Goal: Transaction & Acquisition: Purchase product/service

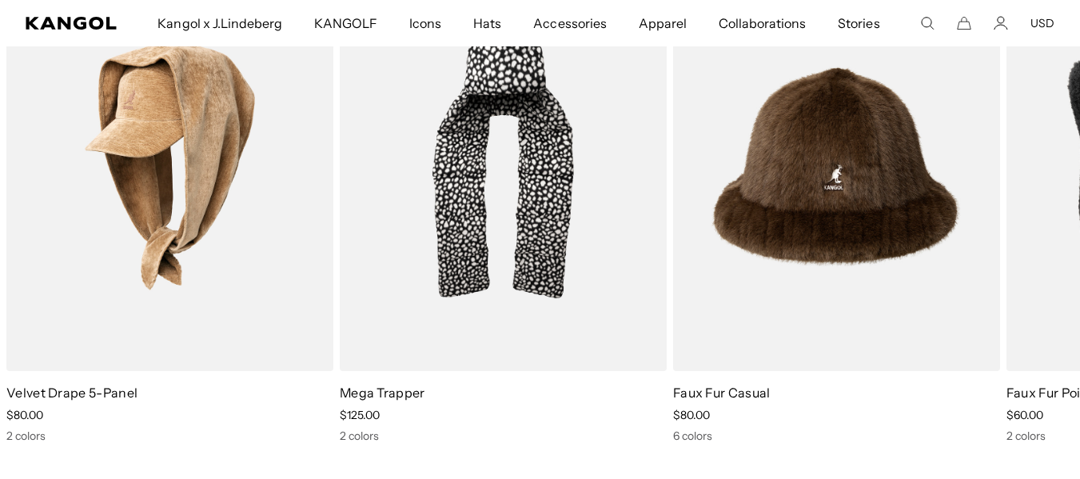
scroll to position [1439, 0]
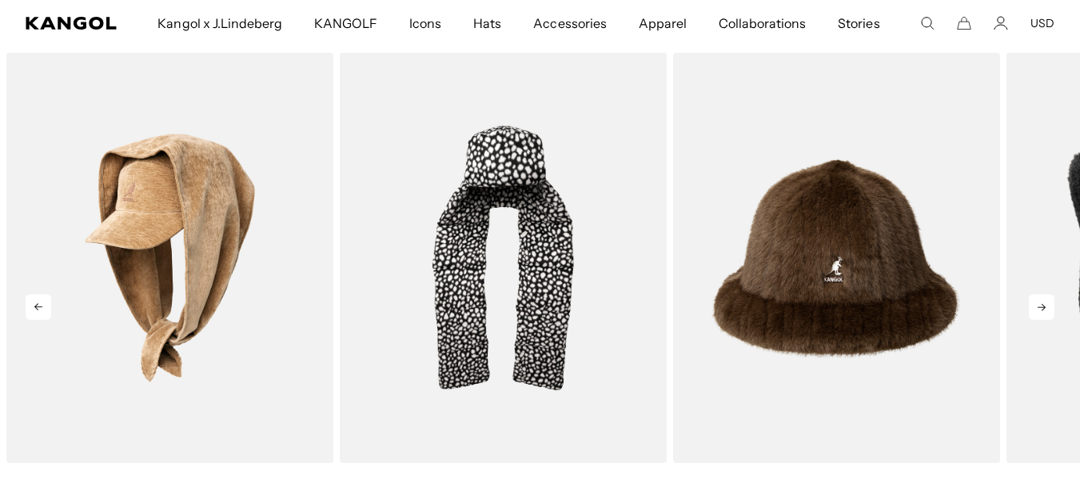
click at [1031, 309] on icon at bounding box center [1042, 307] width 26 height 26
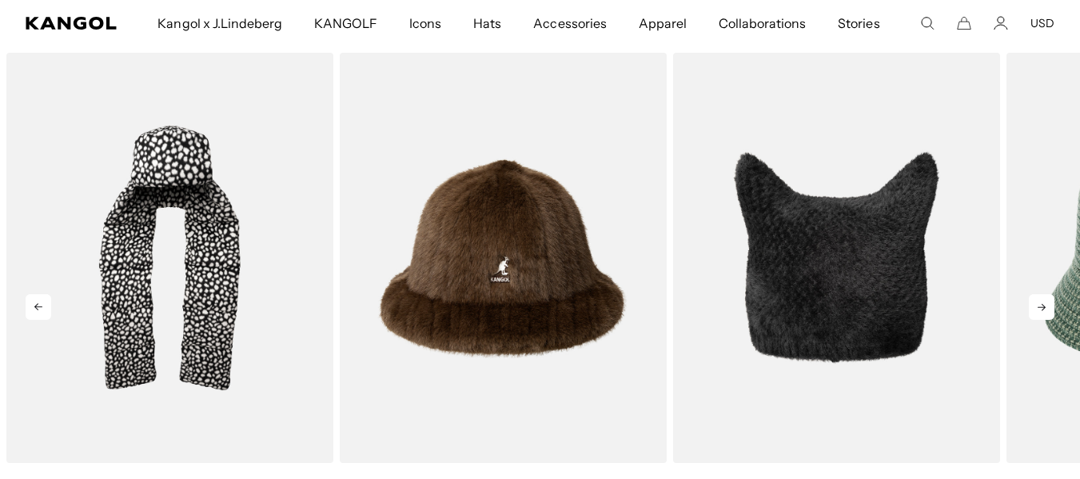
scroll to position [0, 329]
click at [1040, 312] on icon at bounding box center [1042, 307] width 26 height 26
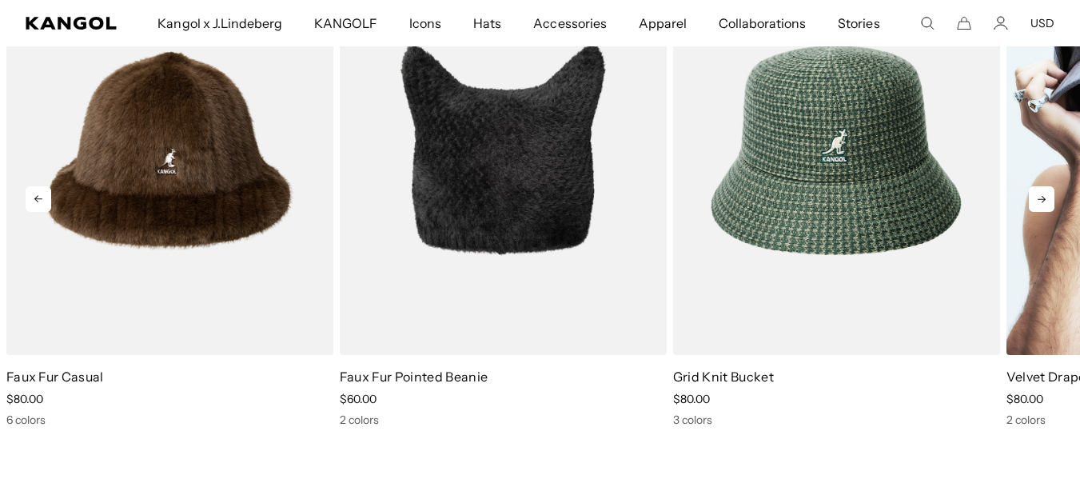
scroll to position [1519, 0]
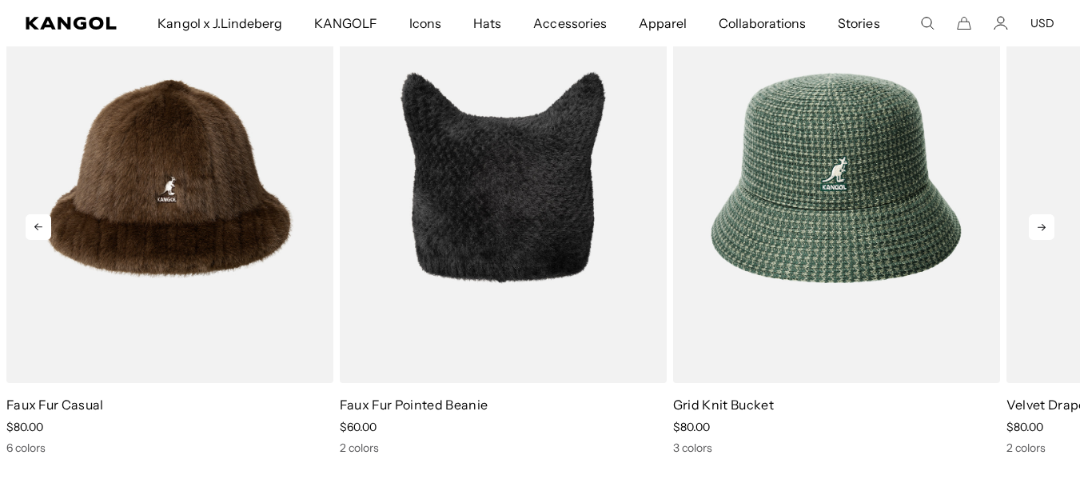
click at [1047, 224] on icon at bounding box center [1042, 227] width 26 height 26
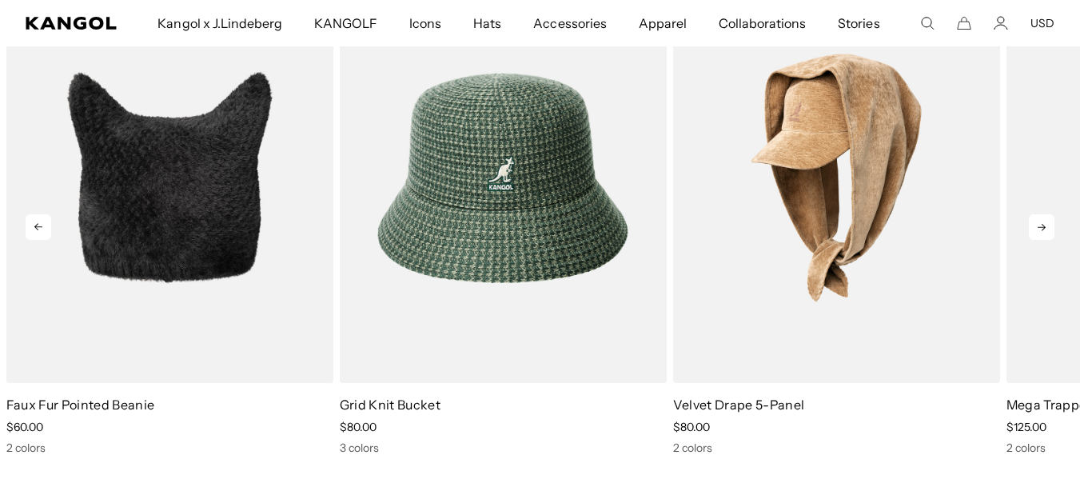
scroll to position [0, 329]
click at [1047, 224] on icon at bounding box center [1042, 227] width 26 height 26
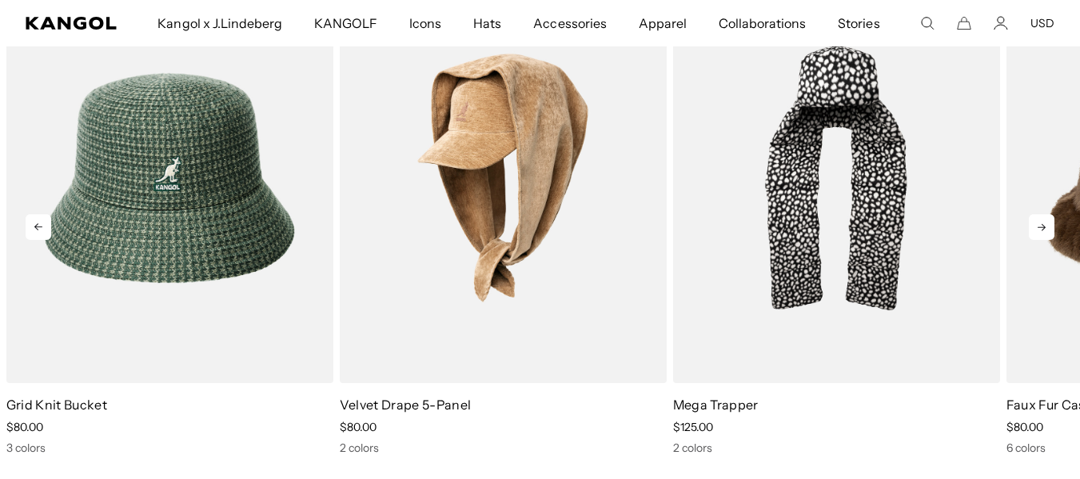
click at [1047, 224] on icon at bounding box center [1042, 227] width 26 height 26
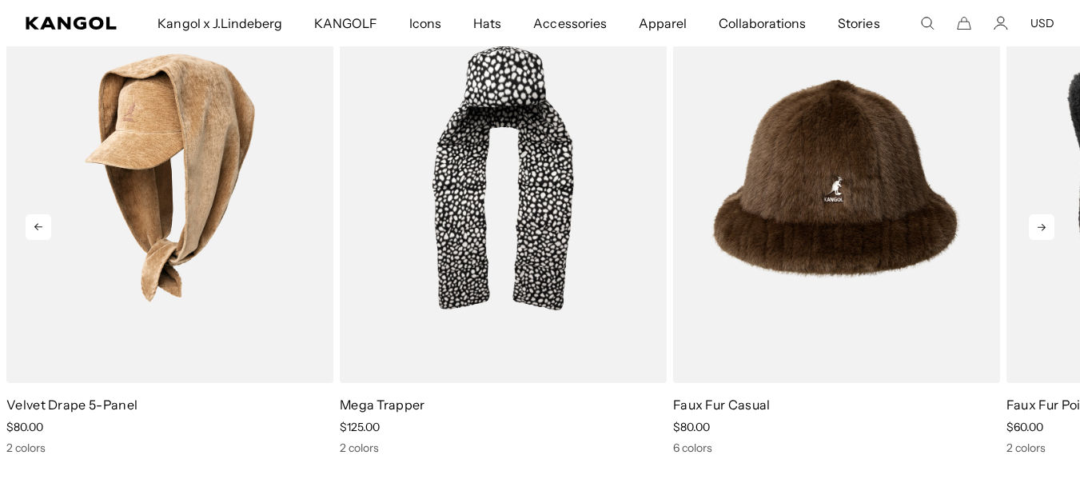
click at [1047, 224] on icon at bounding box center [1042, 227] width 26 height 26
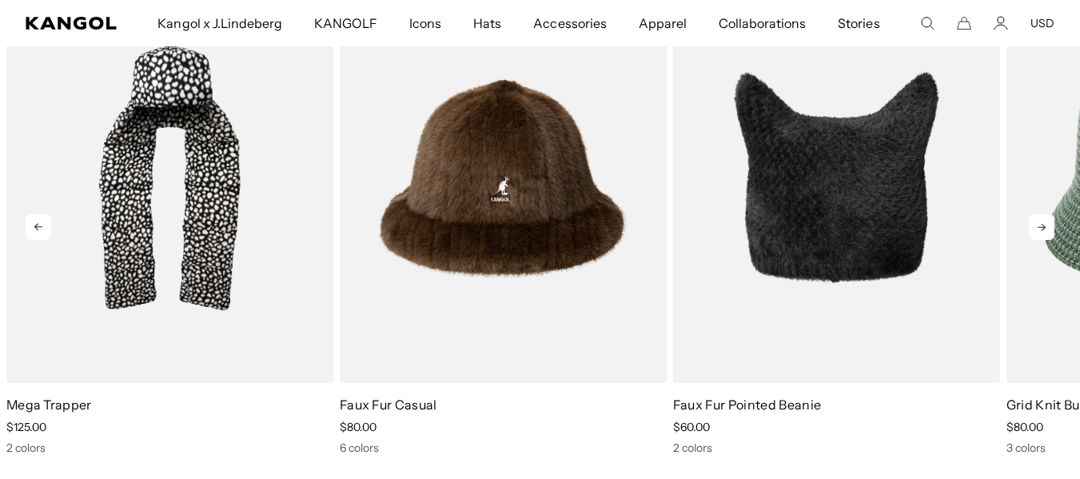
scroll to position [0, 0]
click at [1047, 224] on icon at bounding box center [1042, 227] width 26 height 26
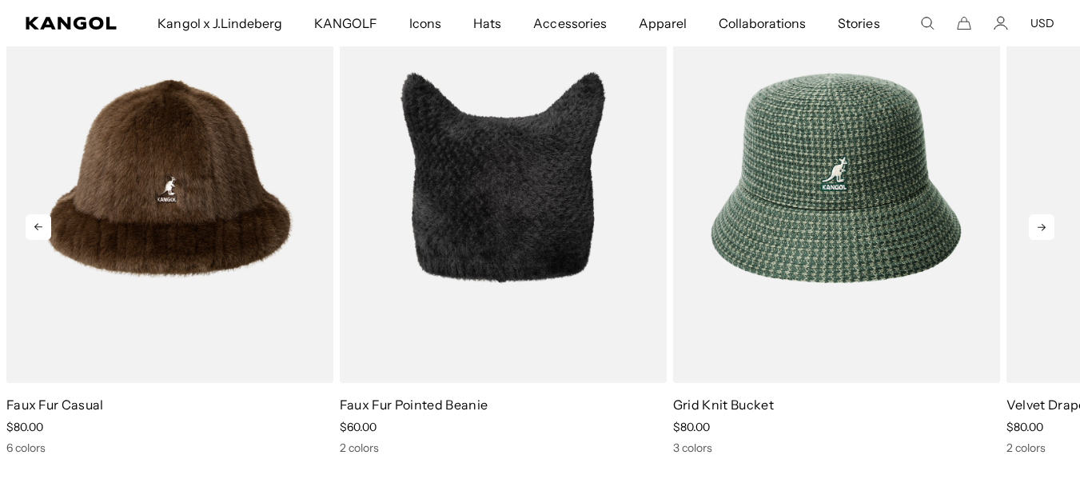
click at [1047, 224] on icon at bounding box center [1042, 227] width 26 height 26
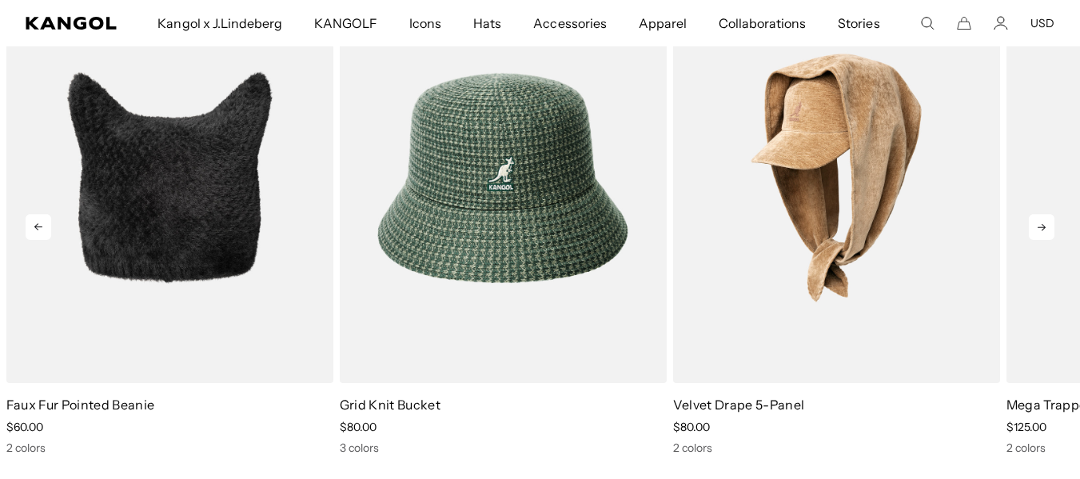
click at [1047, 224] on icon at bounding box center [1042, 227] width 26 height 26
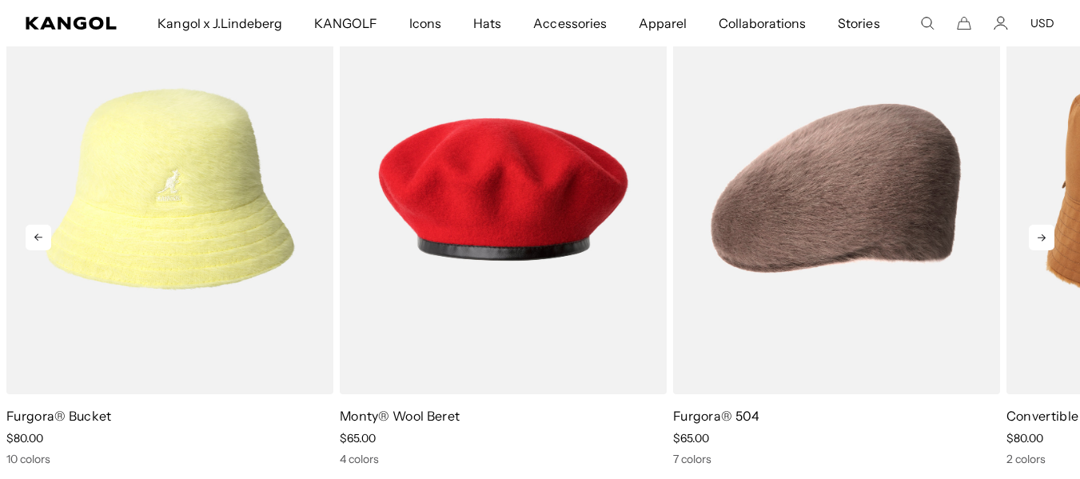
click at [1036, 240] on icon at bounding box center [1042, 238] width 26 height 26
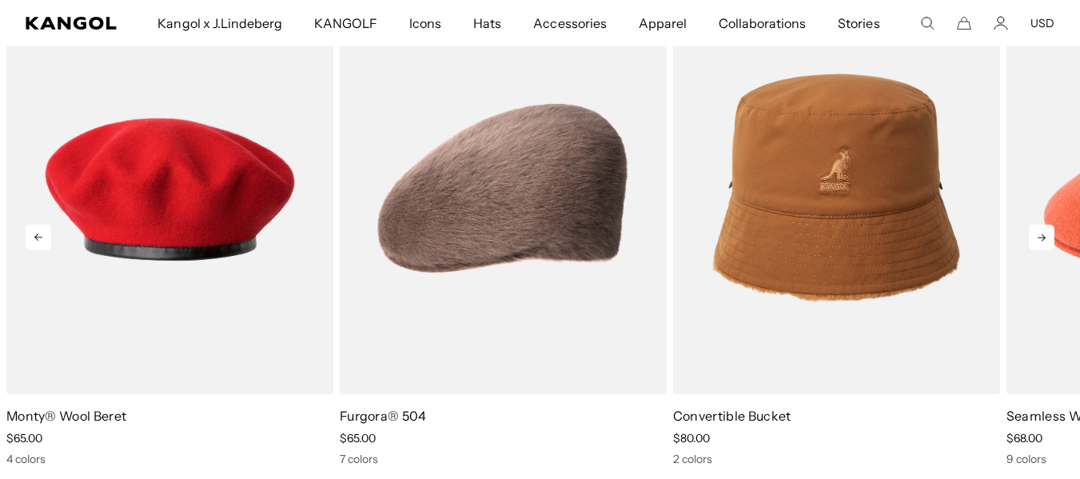
click at [1036, 240] on icon at bounding box center [1042, 238] width 26 height 26
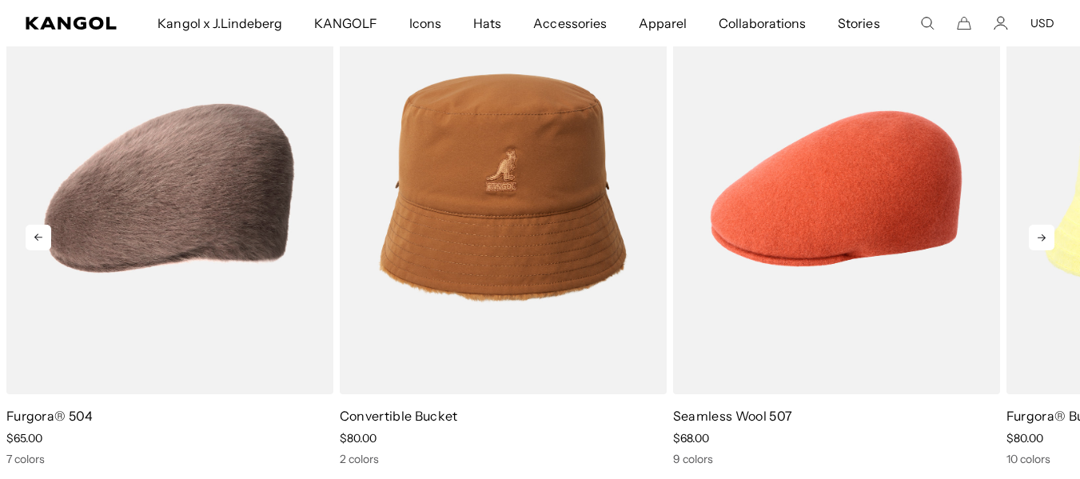
click at [1036, 240] on icon at bounding box center [1042, 238] width 26 height 26
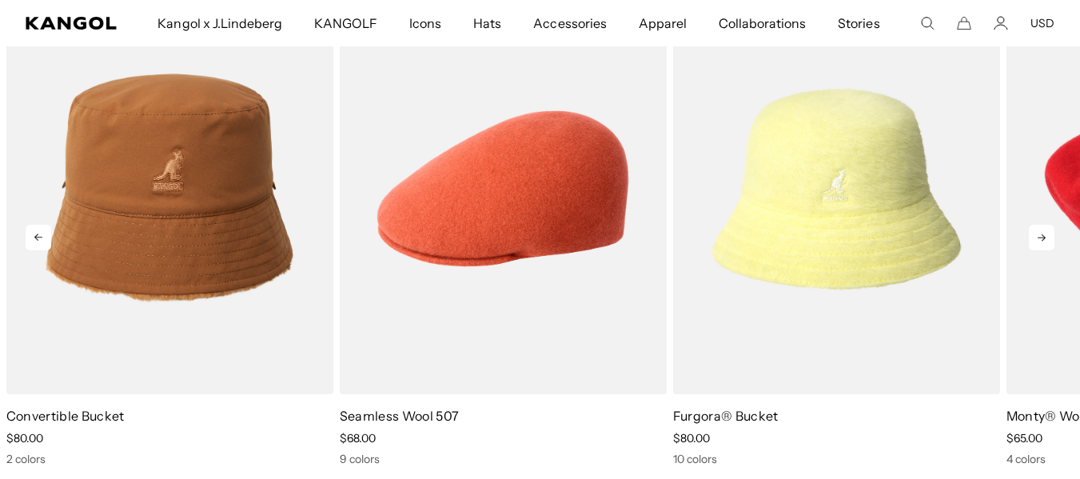
click at [1036, 240] on icon at bounding box center [1042, 238] width 26 height 26
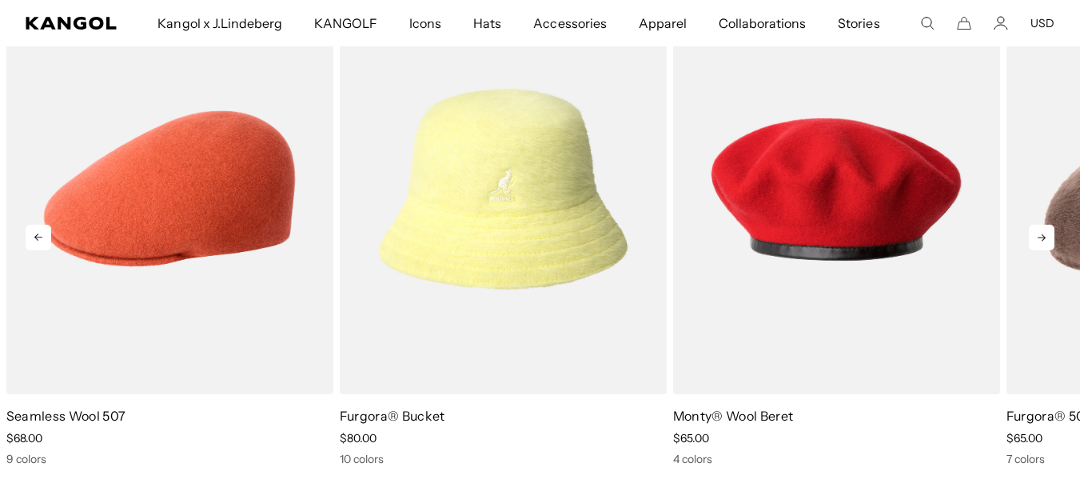
click at [1036, 240] on icon at bounding box center [1042, 238] width 26 height 26
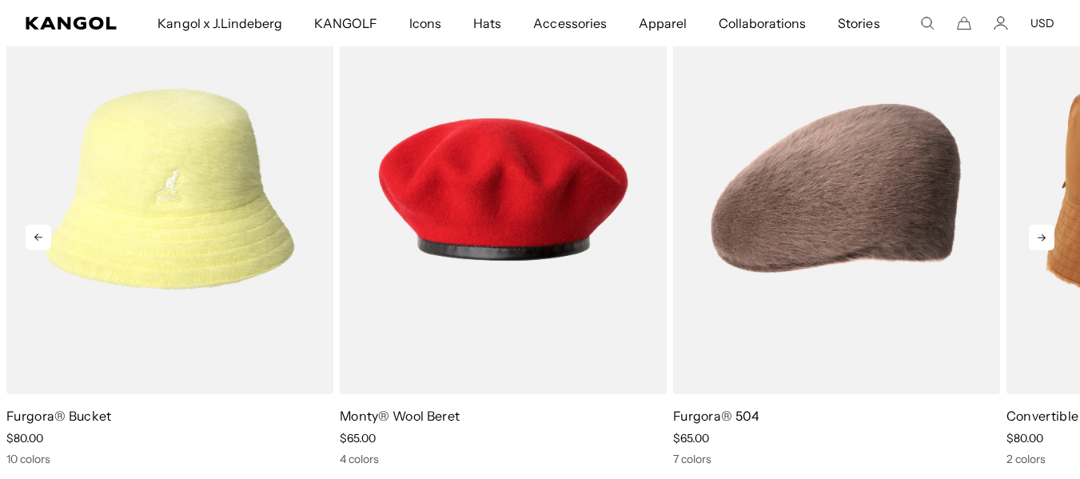
click at [1036, 240] on icon at bounding box center [1042, 238] width 26 height 26
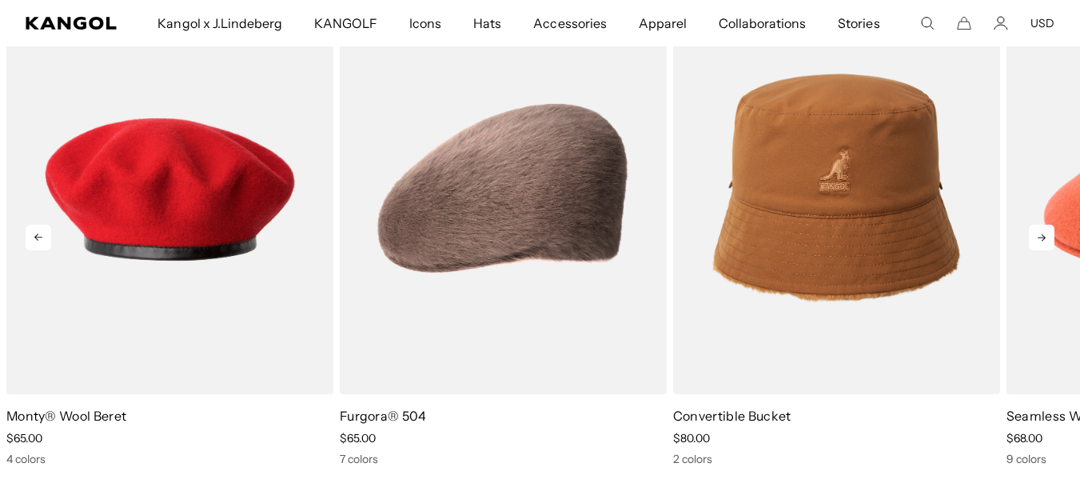
click at [1036, 240] on icon at bounding box center [1042, 238] width 26 height 26
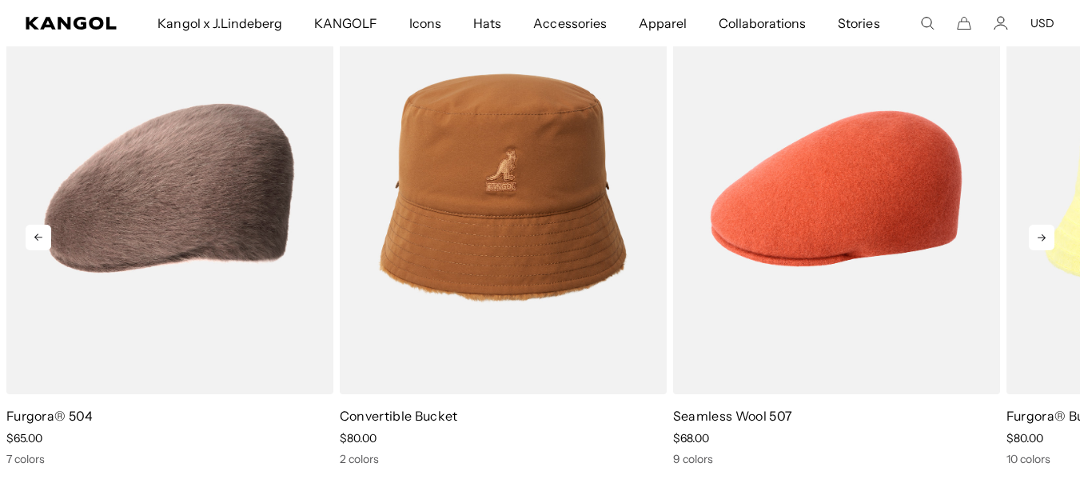
click at [1036, 240] on icon at bounding box center [1042, 238] width 26 height 26
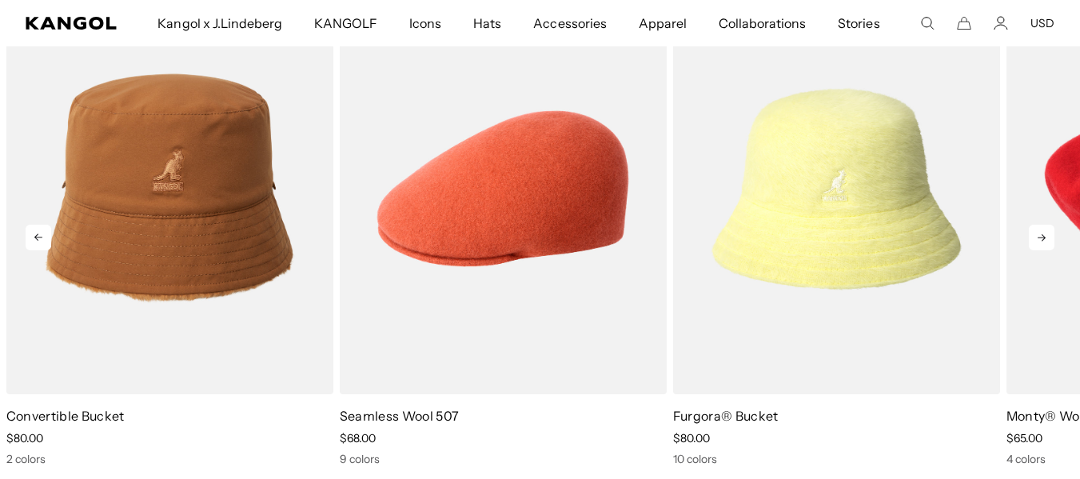
click at [1036, 240] on icon at bounding box center [1042, 238] width 26 height 26
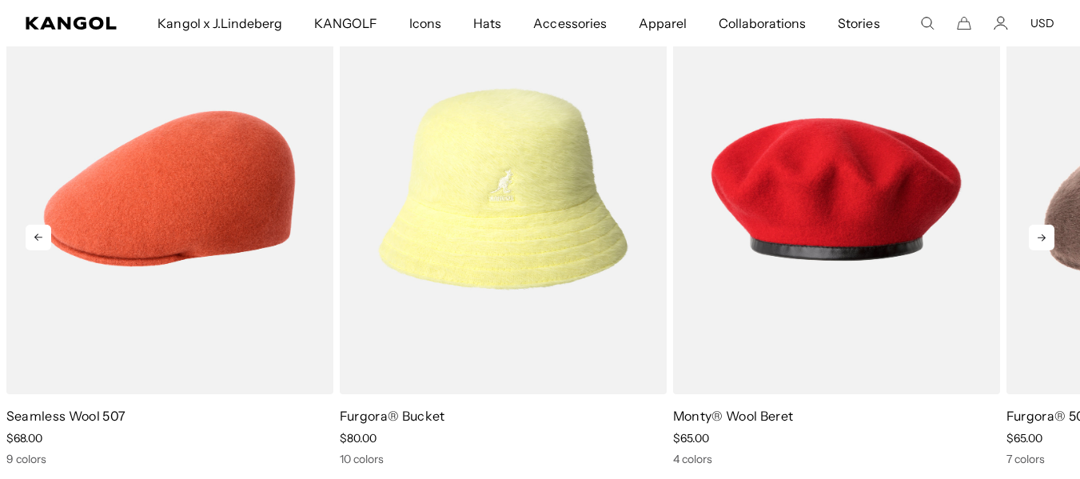
click at [1036, 240] on icon at bounding box center [1042, 238] width 26 height 26
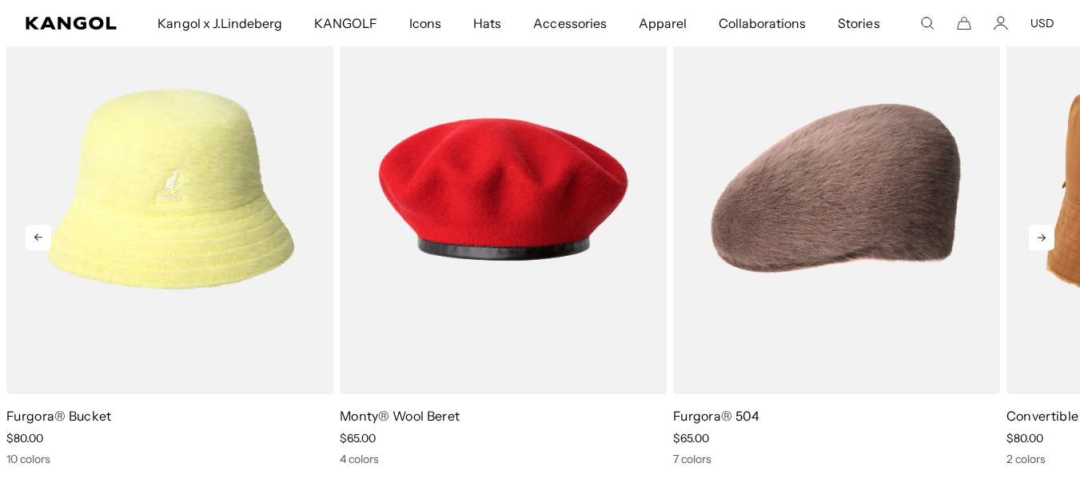
click at [1036, 240] on icon at bounding box center [1042, 238] width 26 height 26
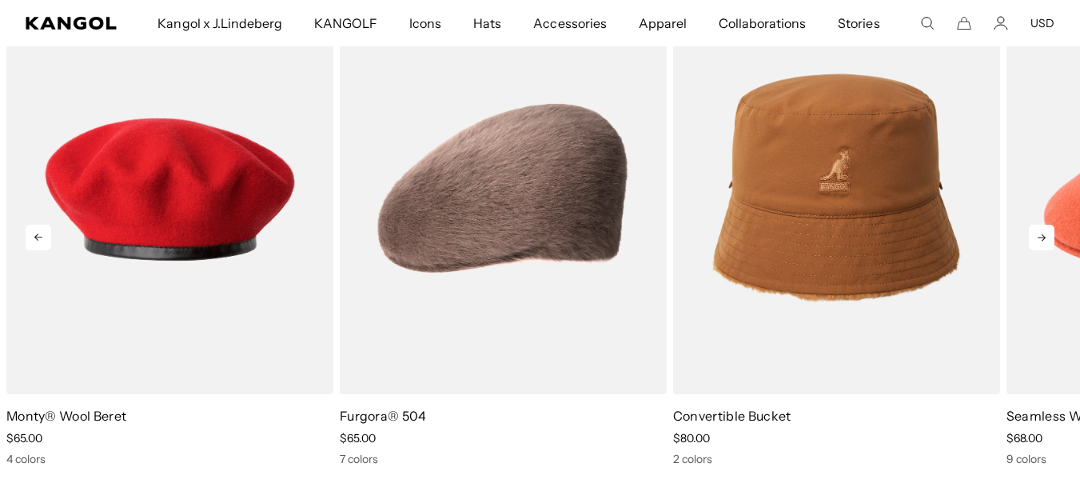
scroll to position [0, 0]
click at [44, 229] on icon at bounding box center [39, 238] width 26 height 26
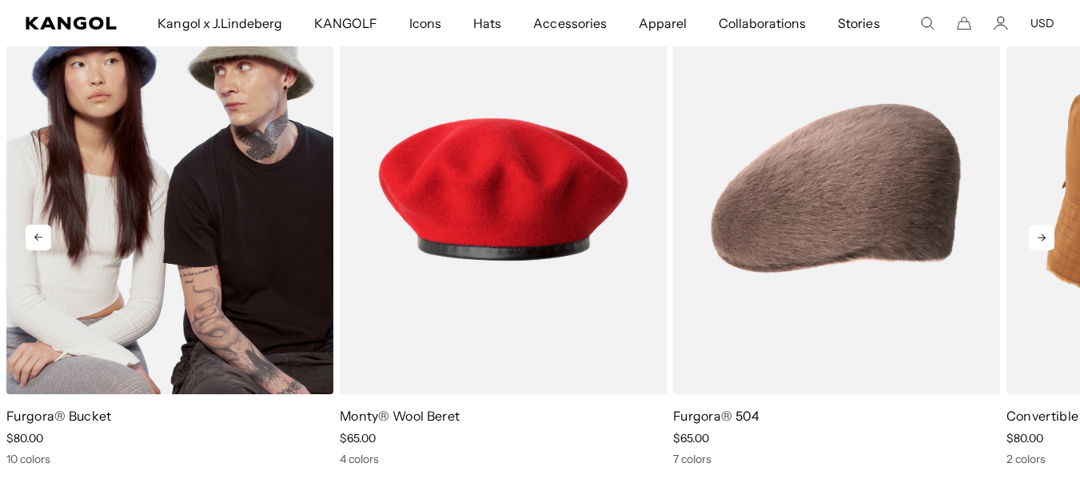
click at [135, 216] on img "1 of 5" at bounding box center [169, 188] width 327 height 410
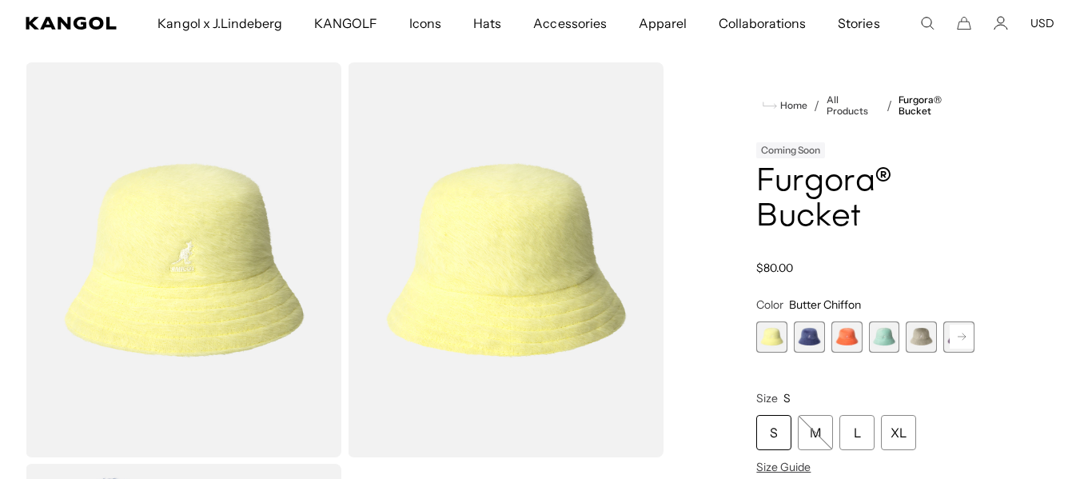
scroll to position [80, 0]
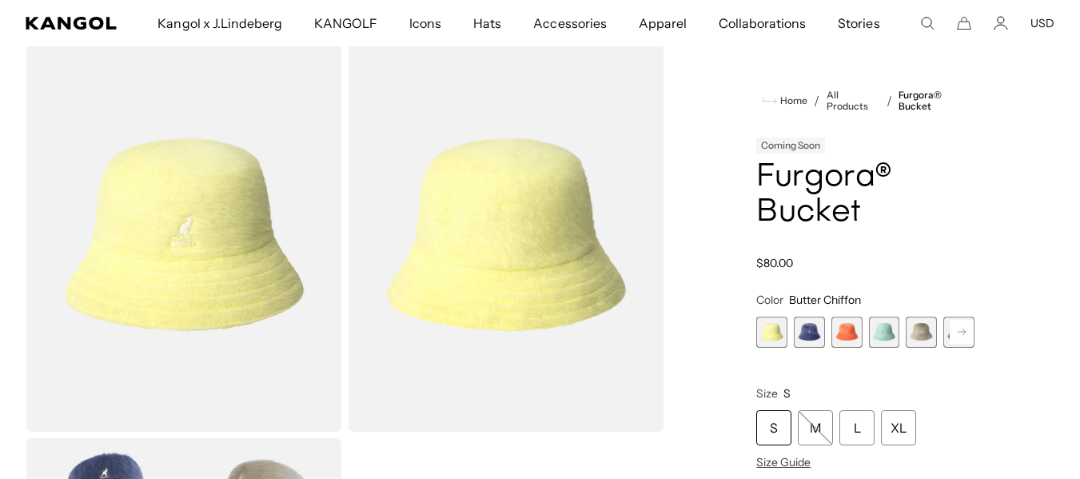
click at [804, 333] on span "2 of 10" at bounding box center [809, 331] width 31 height 31
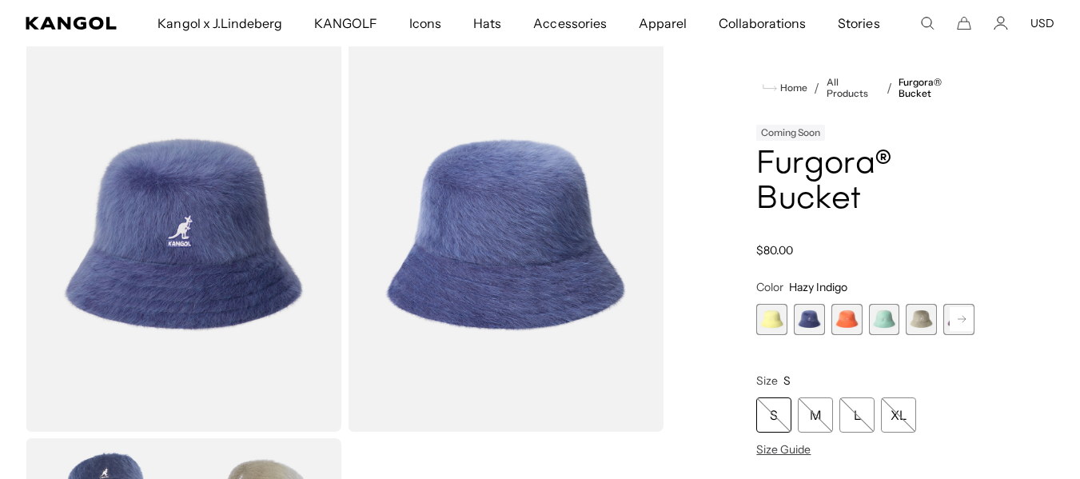
click at [848, 331] on span "3 of 10" at bounding box center [846, 319] width 31 height 31
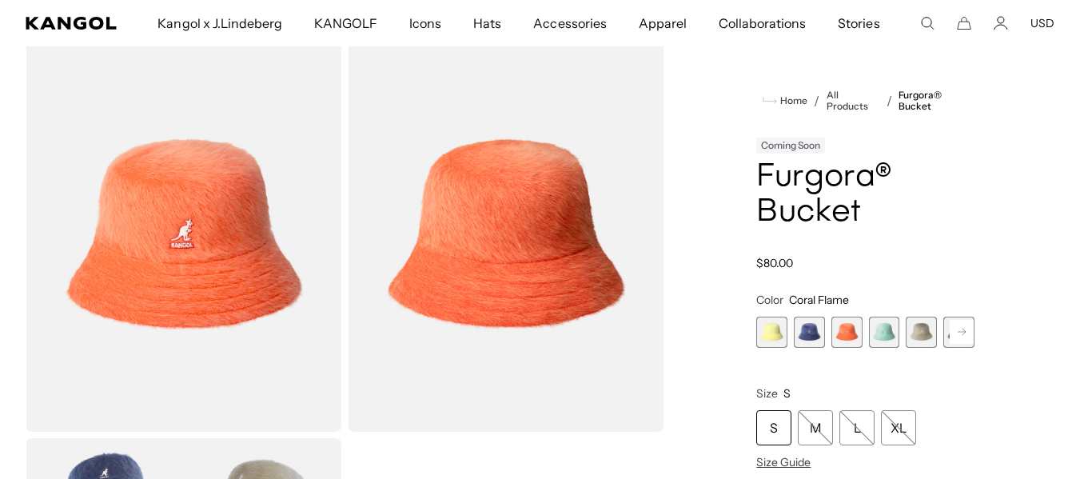
click at [891, 324] on span "4 of 10" at bounding box center [884, 331] width 31 height 31
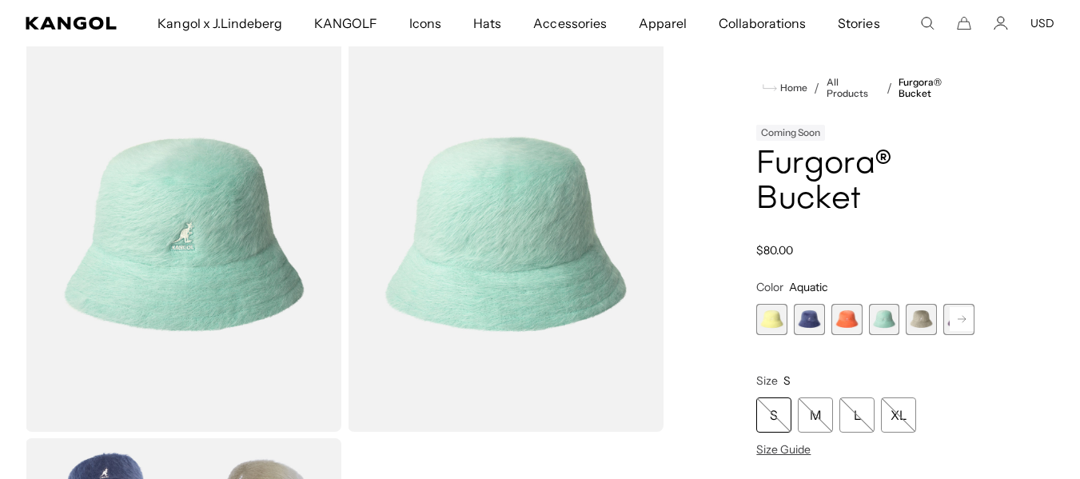
click at [916, 324] on span "5 of 10" at bounding box center [921, 319] width 31 height 31
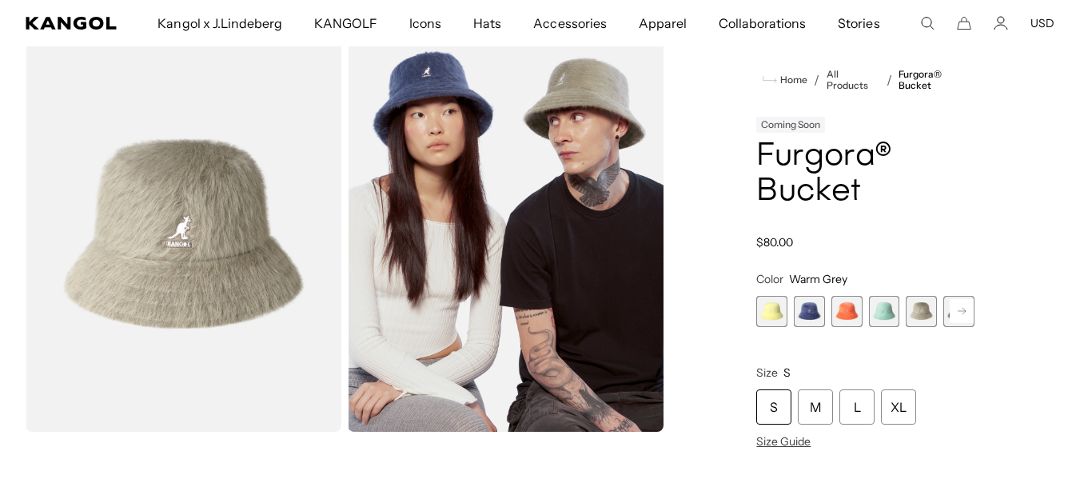
click at [962, 314] on icon at bounding box center [961, 311] width 8 height 6
click at [928, 316] on span "6 of 10" at bounding box center [921, 311] width 31 height 31
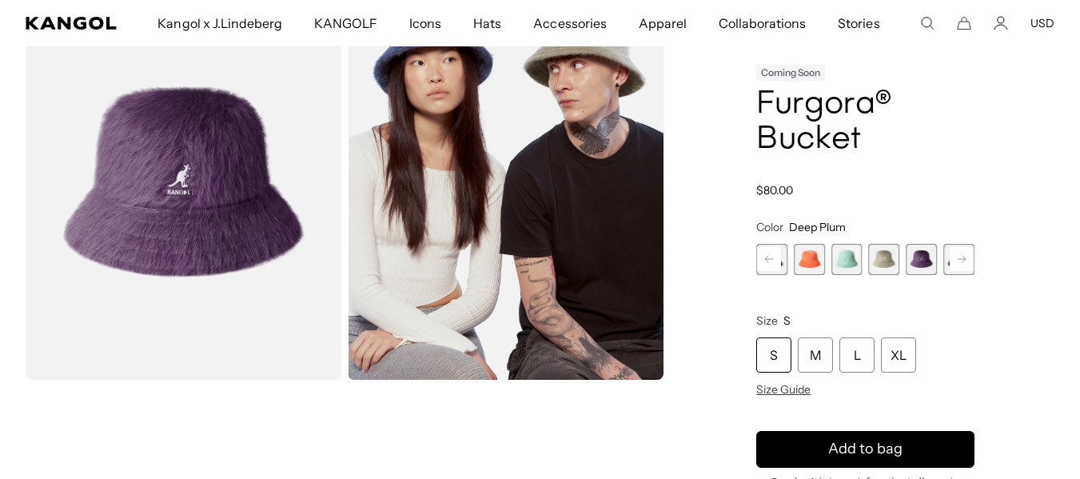
scroll to position [160, 0]
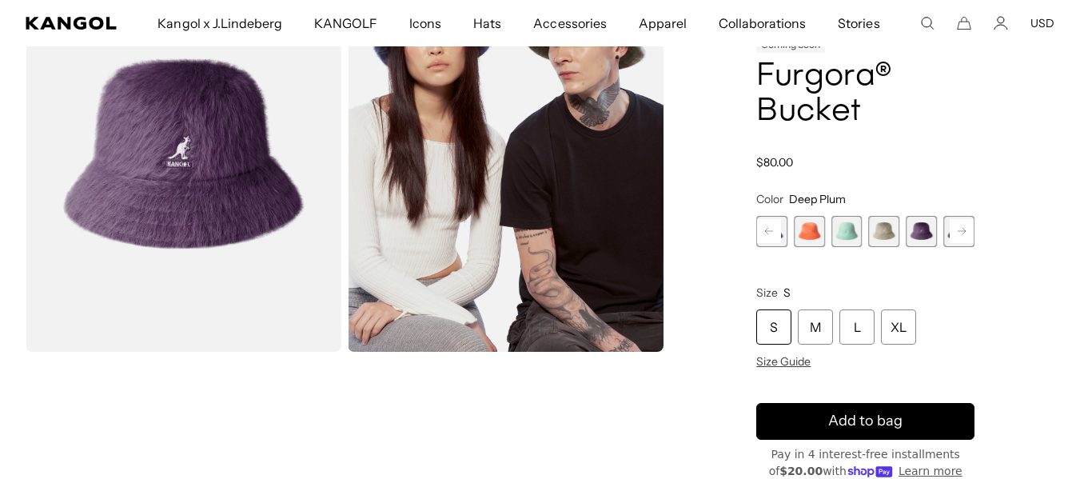
click at [961, 234] on rect at bounding box center [961, 231] width 24 height 24
click at [930, 231] on span "7 of 10" at bounding box center [921, 231] width 31 height 31
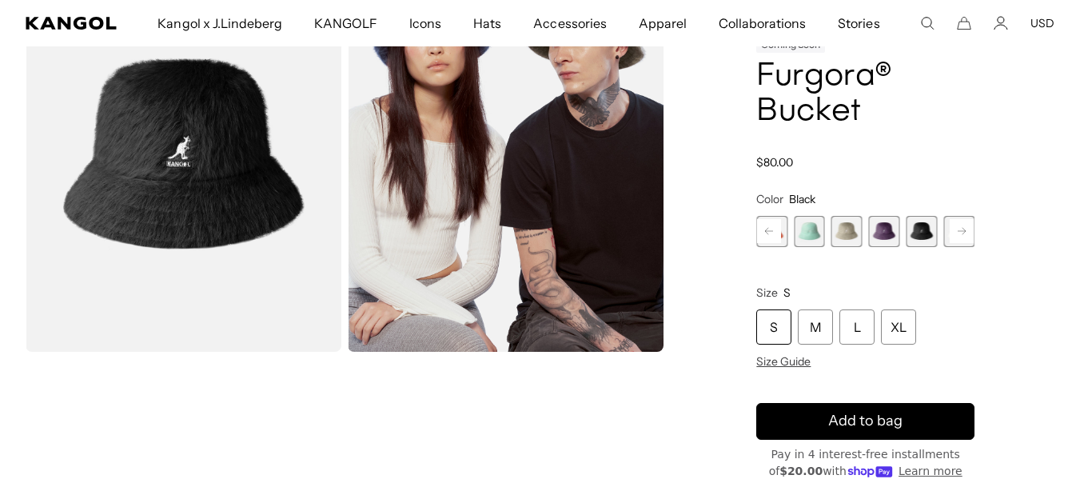
click at [959, 234] on rect at bounding box center [961, 231] width 24 height 24
click at [924, 233] on span "8 of 10" at bounding box center [921, 231] width 31 height 31
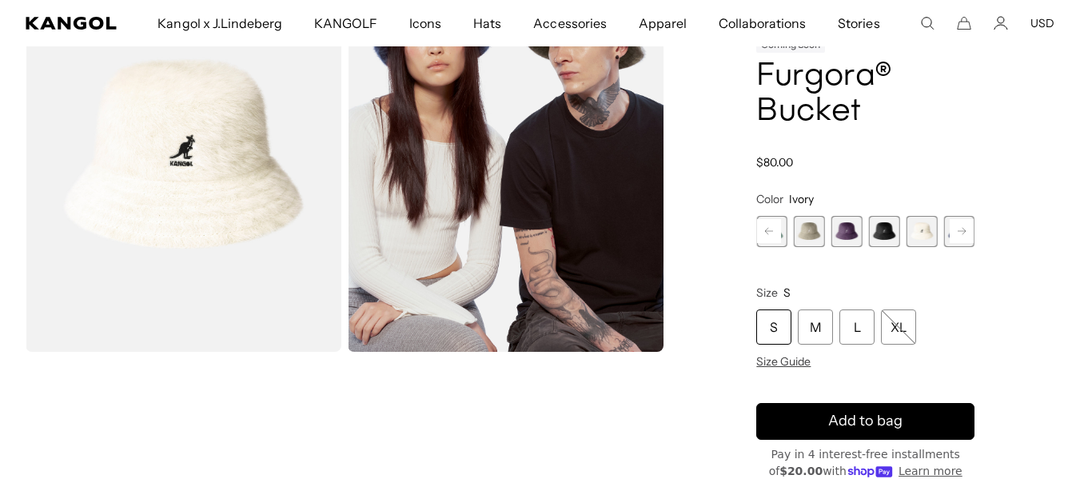
click at [976, 232] on div "Home / All Products / Furgora® Bucket Coming Soon Furgora® Bucket Regular price…" at bounding box center [865, 313] width 378 height 712
click at [965, 232] on icon at bounding box center [961, 231] width 8 height 6
click at [965, 232] on span "10 of 10" at bounding box center [958, 231] width 31 height 31
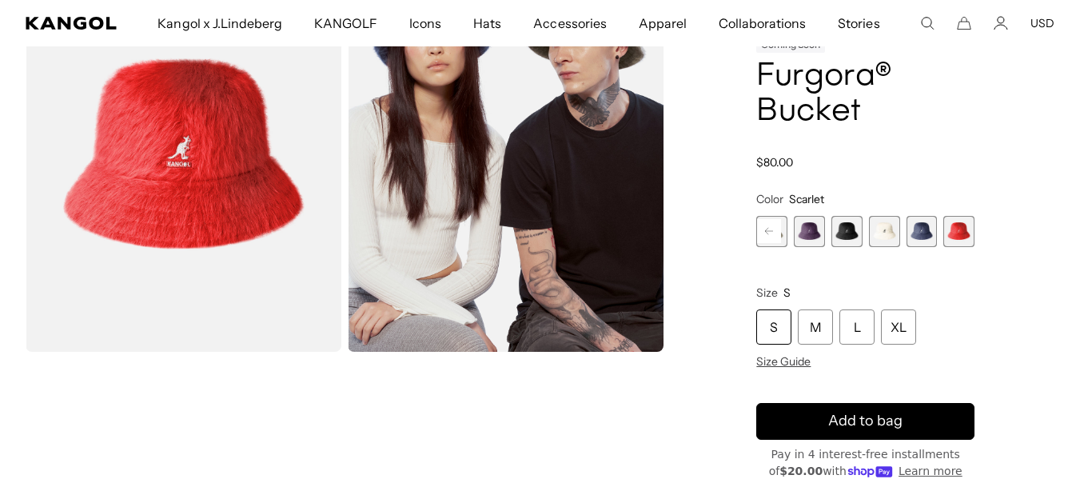
click at [917, 235] on span "9 of 10" at bounding box center [921, 231] width 31 height 31
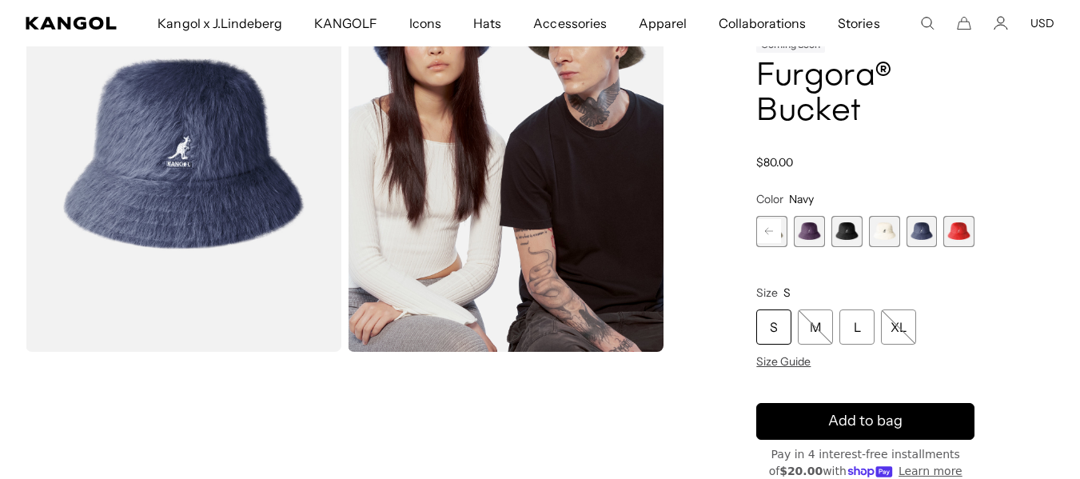
click at [852, 234] on span "7 of 10" at bounding box center [846, 231] width 31 height 31
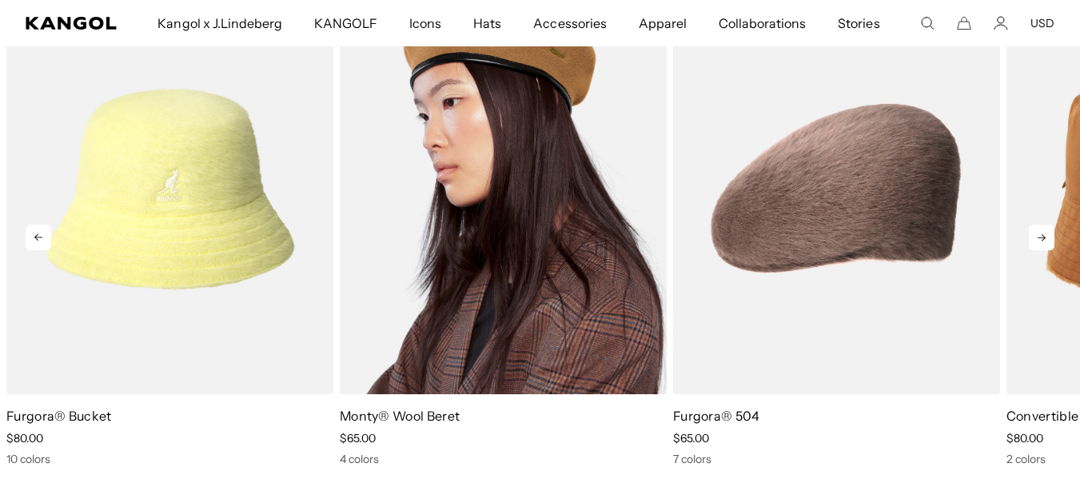
scroll to position [2238, 0]
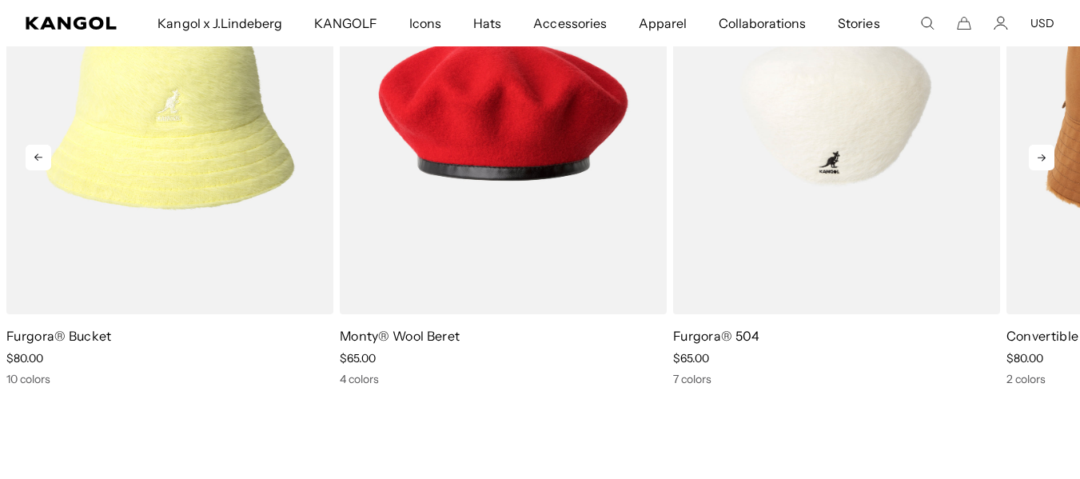
click at [831, 226] on img "3 of 5" at bounding box center [836, 108] width 327 height 410
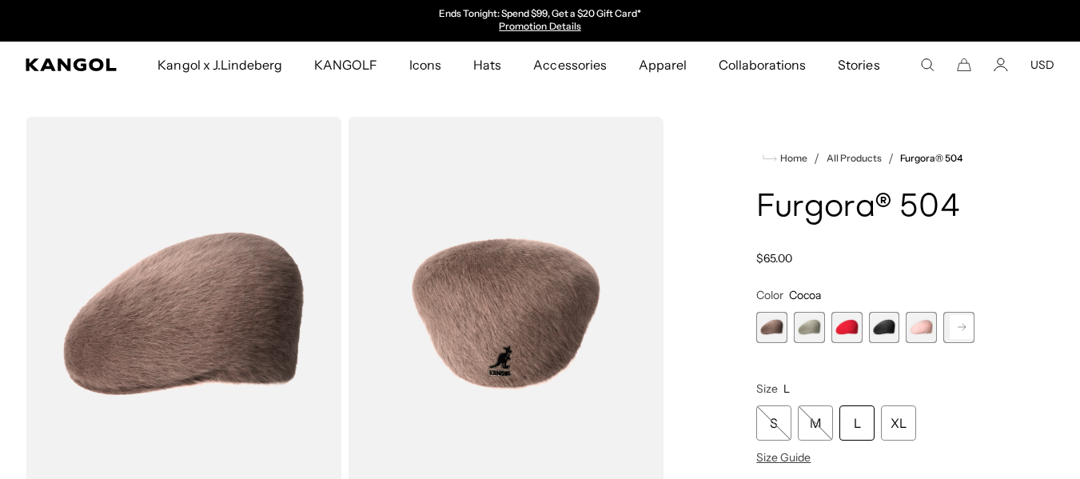
click at [766, 322] on span "1 of 7" at bounding box center [771, 327] width 31 height 31
click at [807, 327] on span "2 of 7" at bounding box center [809, 327] width 31 height 31
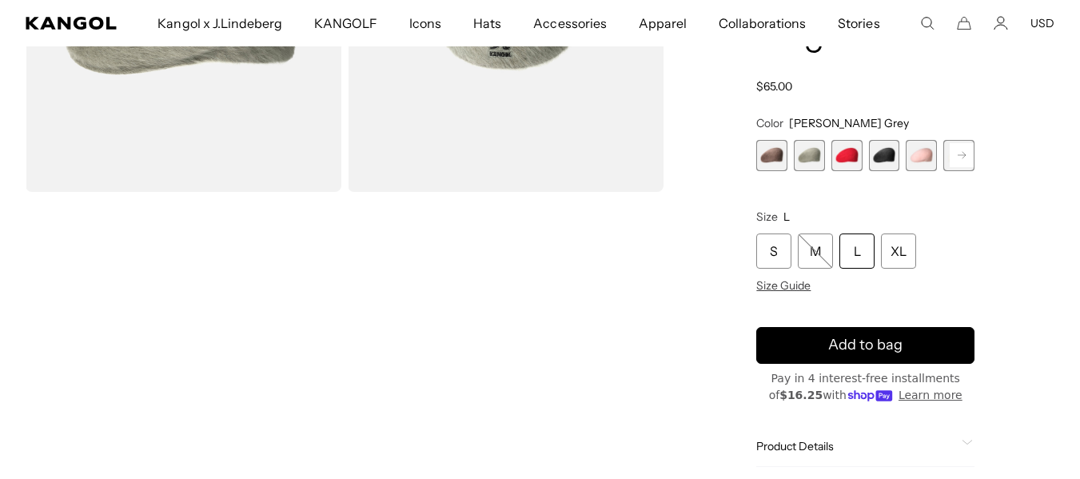
scroll to position [80, 0]
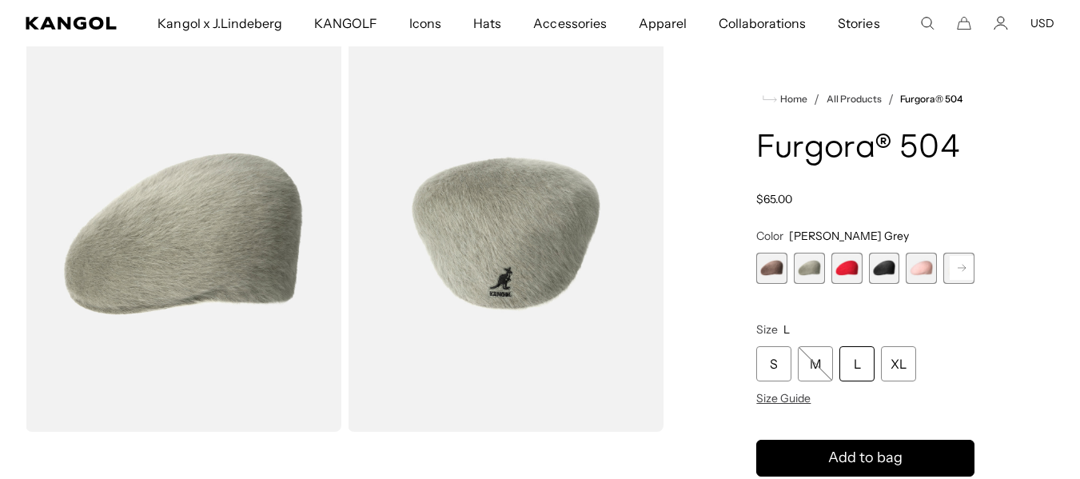
click at [962, 267] on rect at bounding box center [961, 268] width 24 height 24
click at [962, 267] on span "7 of 7" at bounding box center [958, 268] width 31 height 31
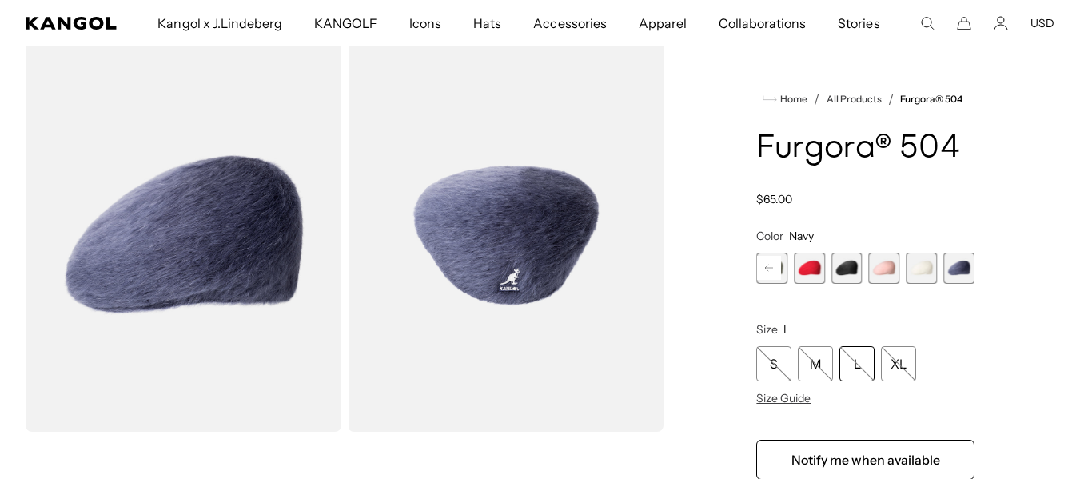
click at [910, 267] on span "6 of 7" at bounding box center [921, 268] width 31 height 31
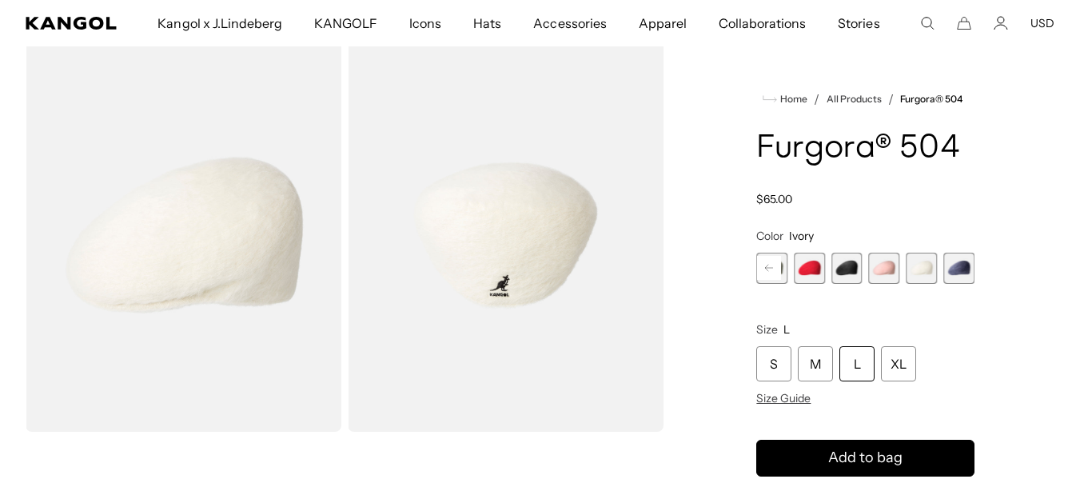
click at [885, 266] on span "5 of 7" at bounding box center [884, 268] width 31 height 31
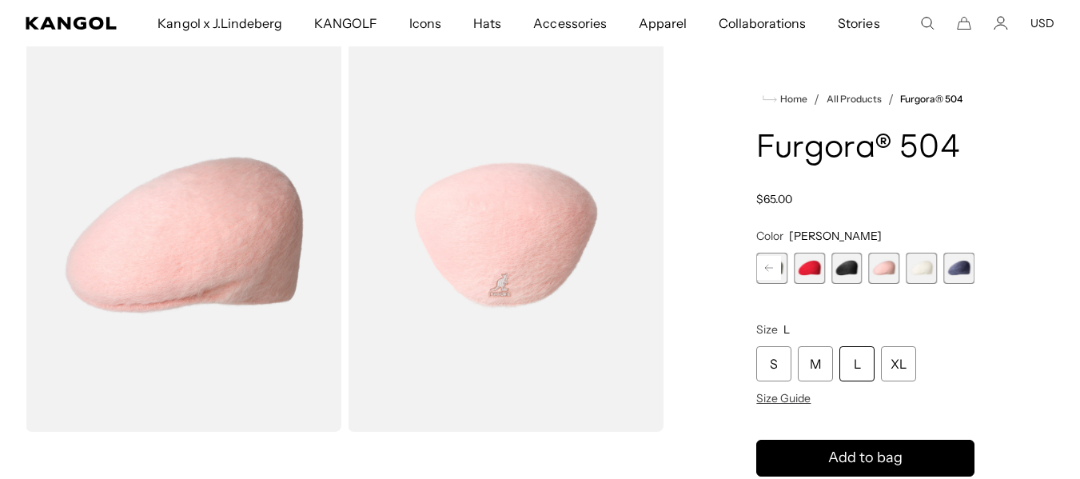
click at [850, 268] on span "4 of 7" at bounding box center [846, 268] width 31 height 31
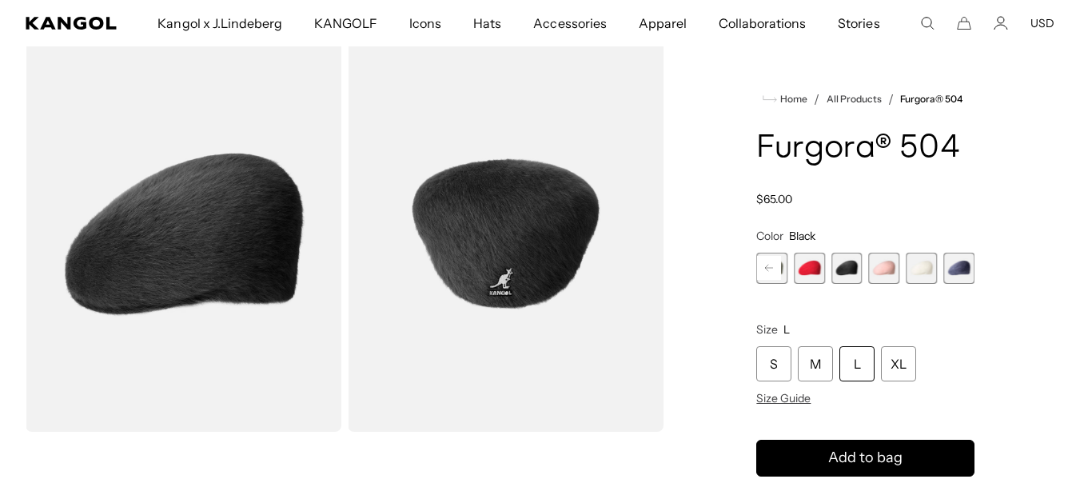
scroll to position [0, 329]
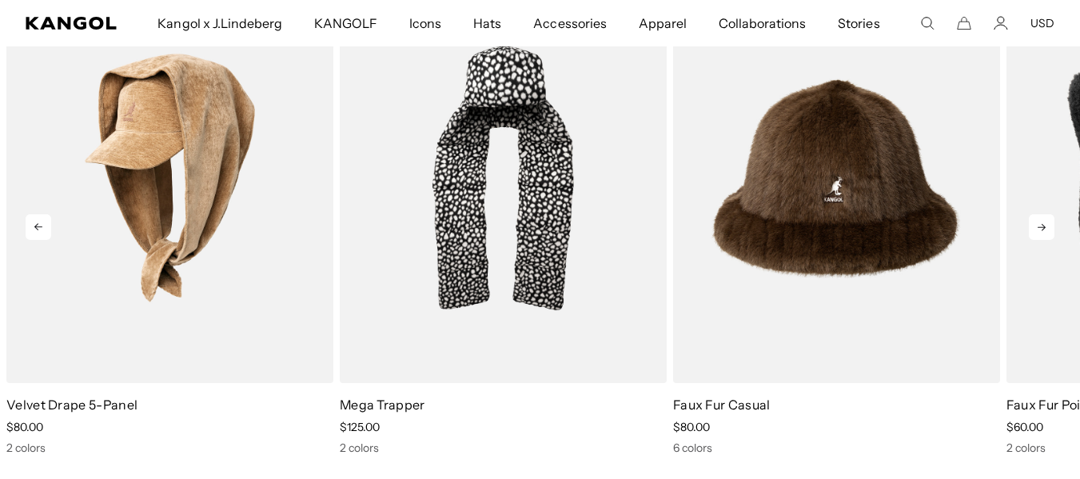
click at [1037, 229] on icon at bounding box center [1042, 227] width 26 height 26
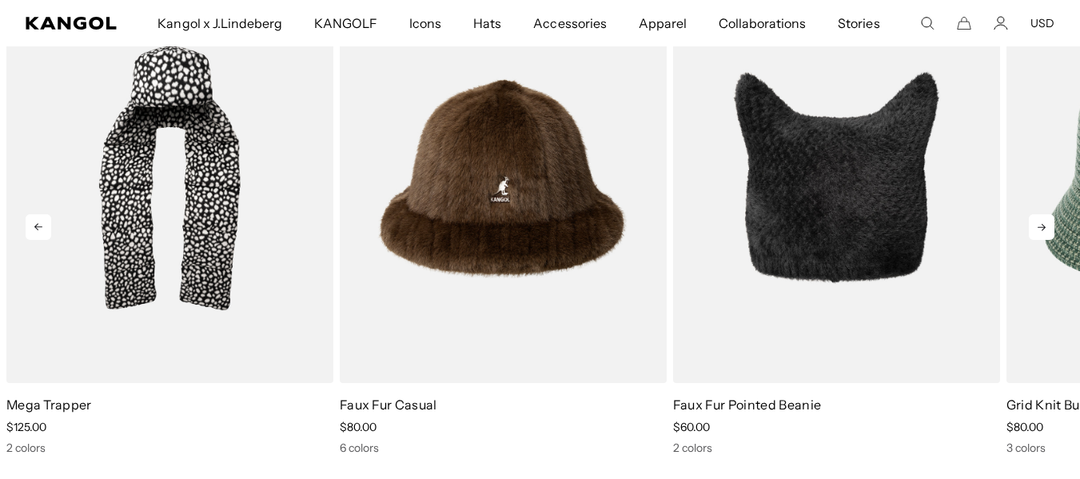
click at [1037, 229] on icon at bounding box center [1042, 227] width 26 height 26
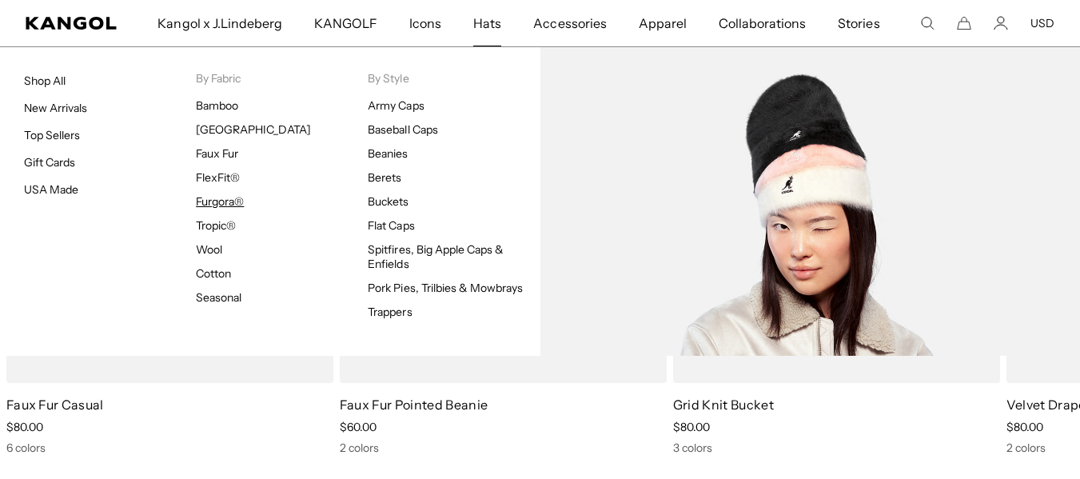
click at [220, 197] on link "Furgora®" at bounding box center [220, 201] width 48 height 14
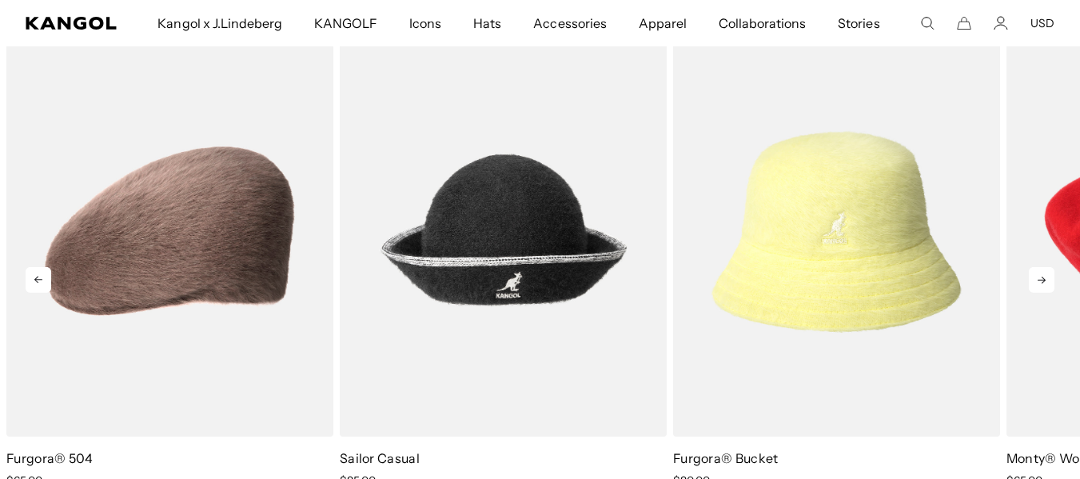
click at [1051, 279] on icon at bounding box center [1042, 280] width 26 height 26
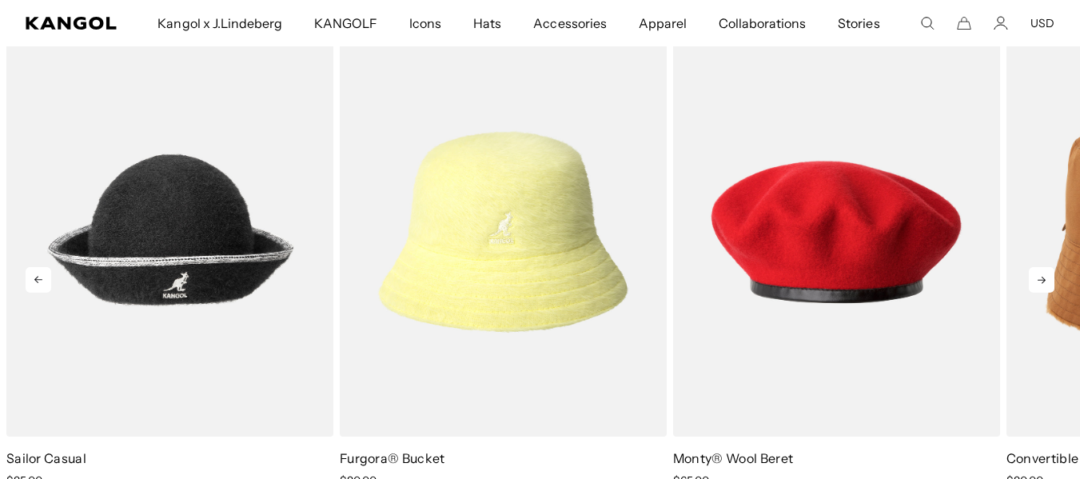
scroll to position [0, 329]
click at [1045, 277] on icon at bounding box center [1042, 280] width 26 height 26
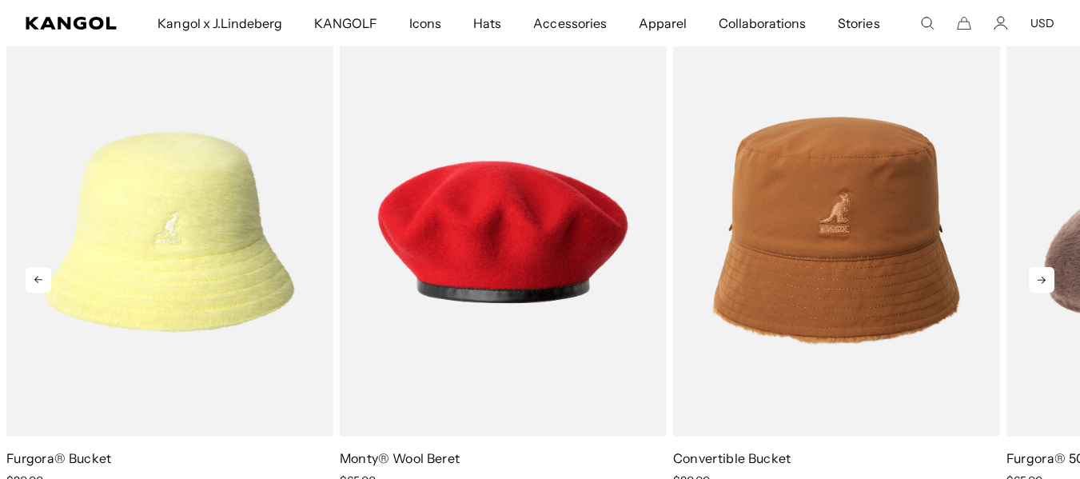
click at [1045, 277] on icon at bounding box center [1042, 280] width 26 height 26
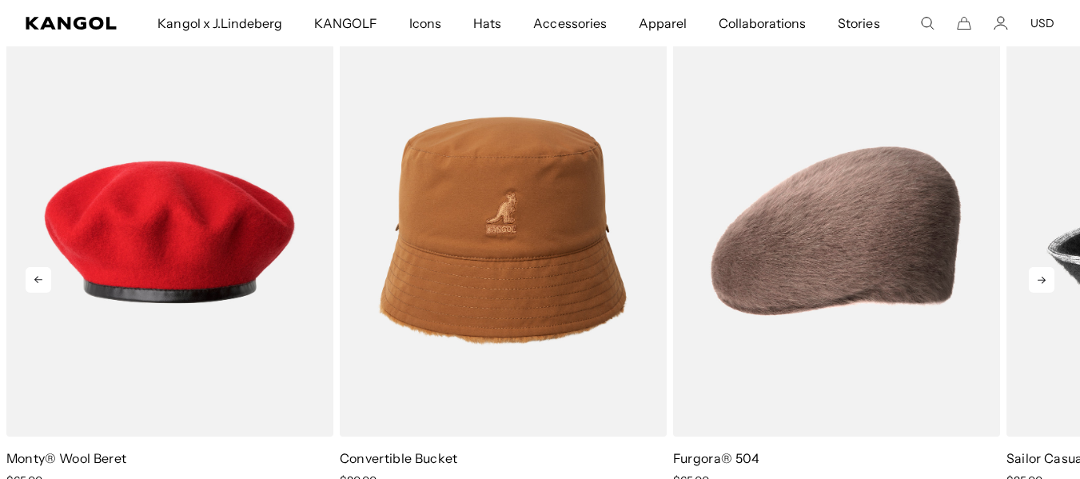
click at [1045, 277] on icon at bounding box center [1042, 280] width 26 height 26
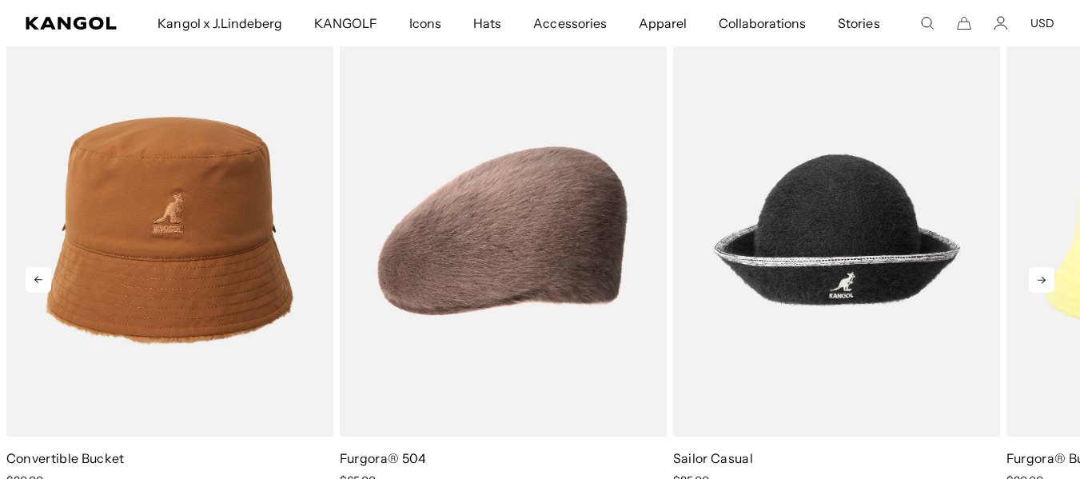
click at [1045, 277] on icon at bounding box center [1042, 280] width 26 height 26
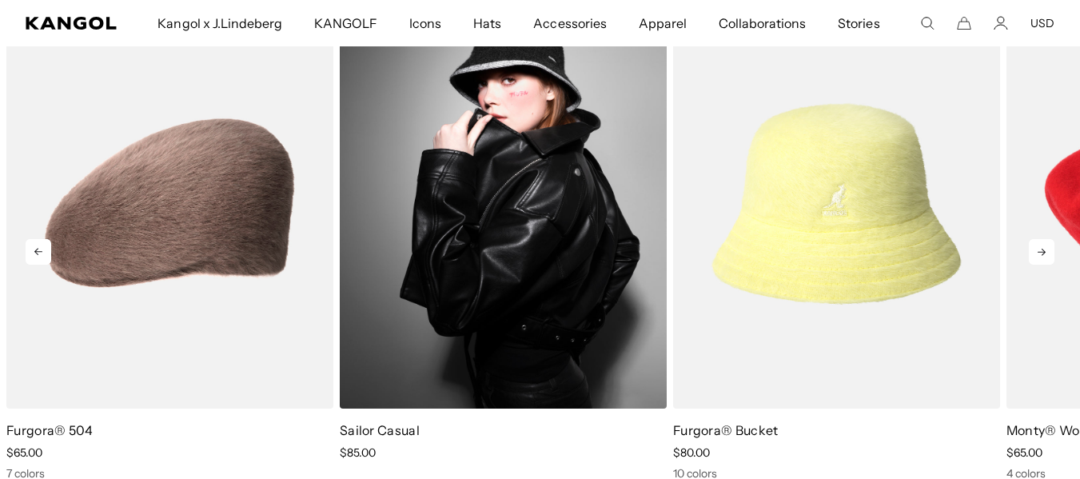
scroll to position [1998, 0]
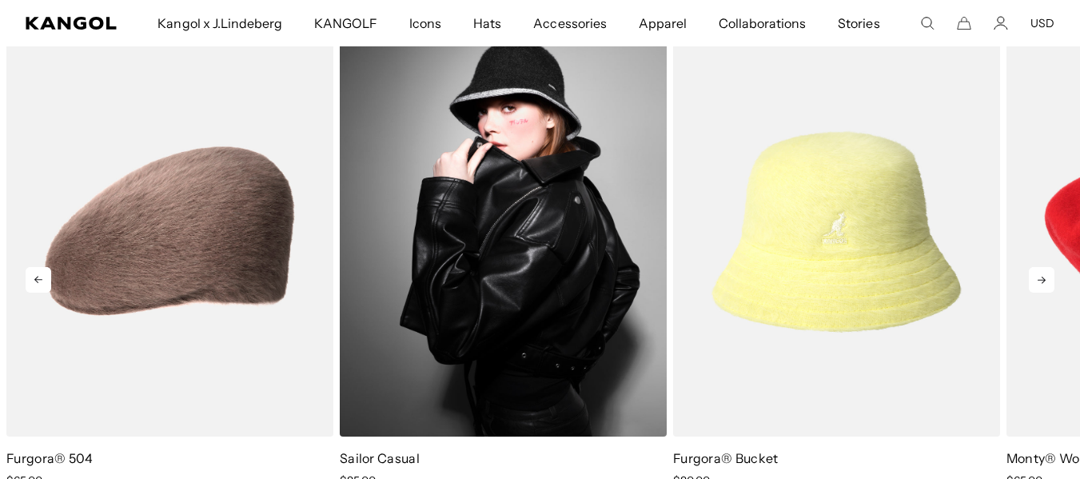
click at [623, 205] on img "2 of 5" at bounding box center [503, 231] width 327 height 410
